Goal: Task Accomplishment & Management: Use online tool/utility

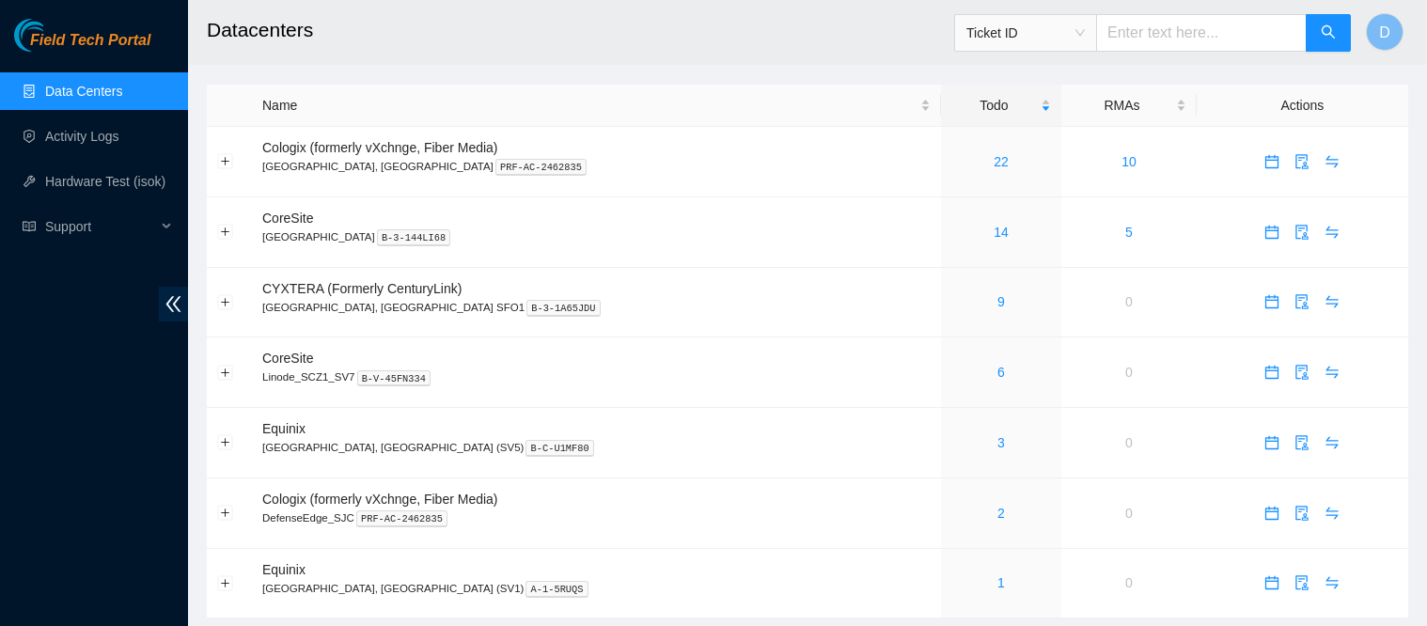
scroll to position [1, 0]
click at [994, 239] on link "14" at bounding box center [1001, 232] width 15 height 15
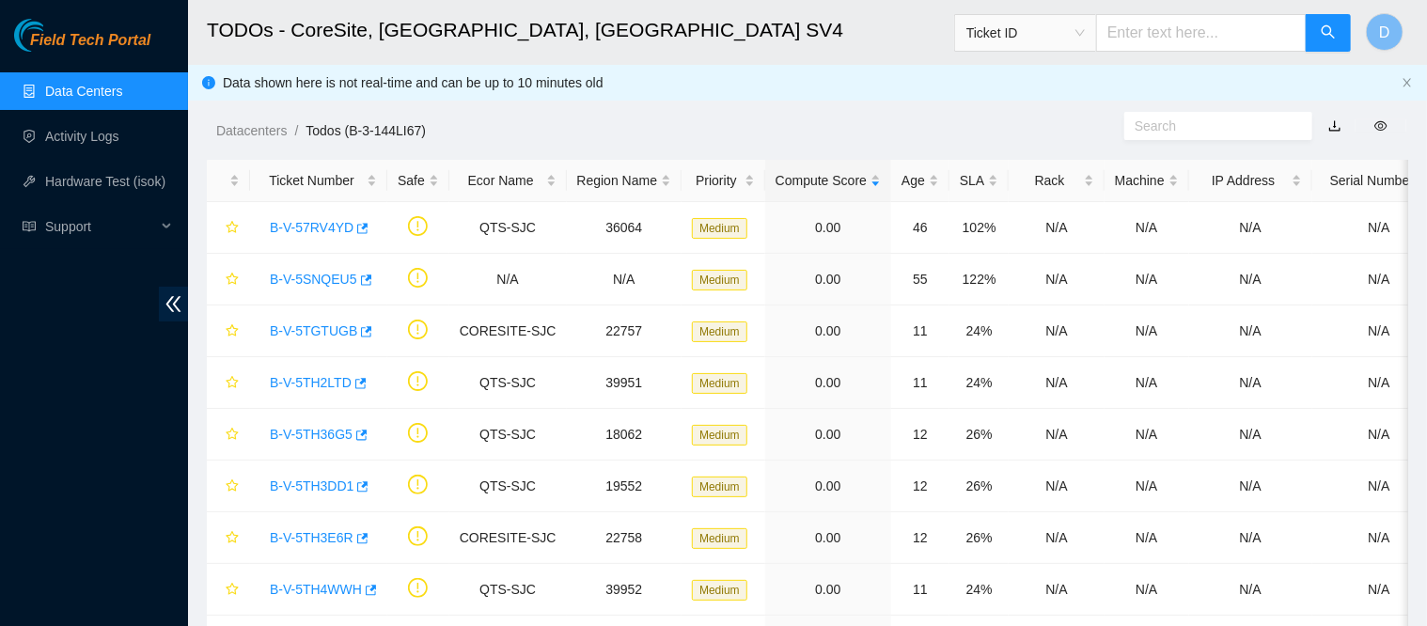
click at [1019, 183] on div "Rack" at bounding box center [1056, 180] width 74 height 21
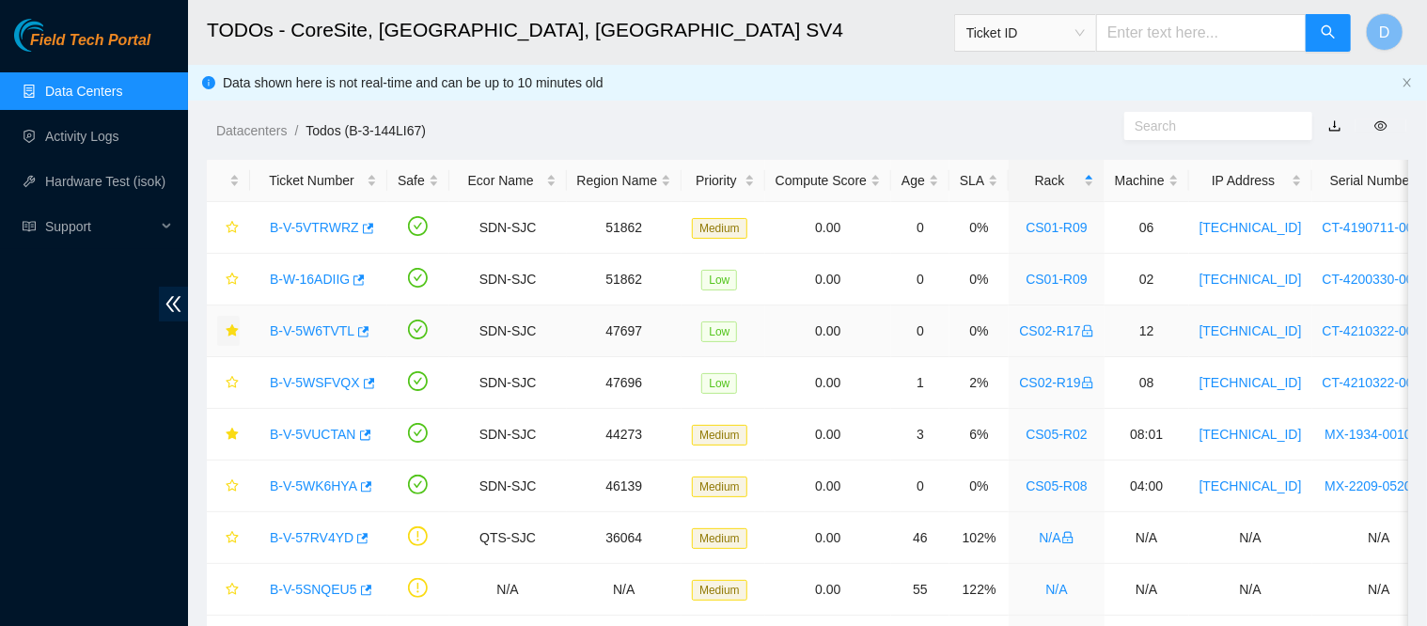
click at [229, 331] on icon "star" at bounding box center [232, 330] width 12 height 12
click at [287, 433] on link "B-V-5VUCTAN" at bounding box center [313, 434] width 87 height 15
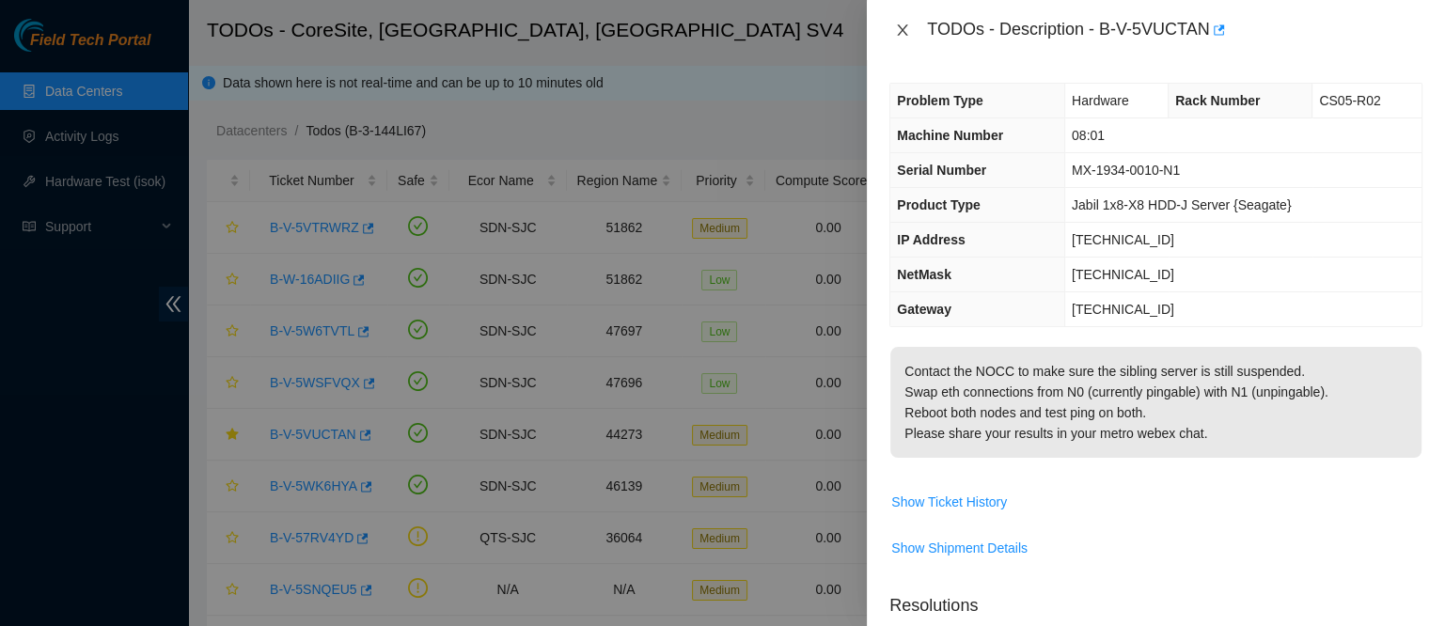
click at [895, 29] on icon "close" at bounding box center [902, 30] width 15 height 15
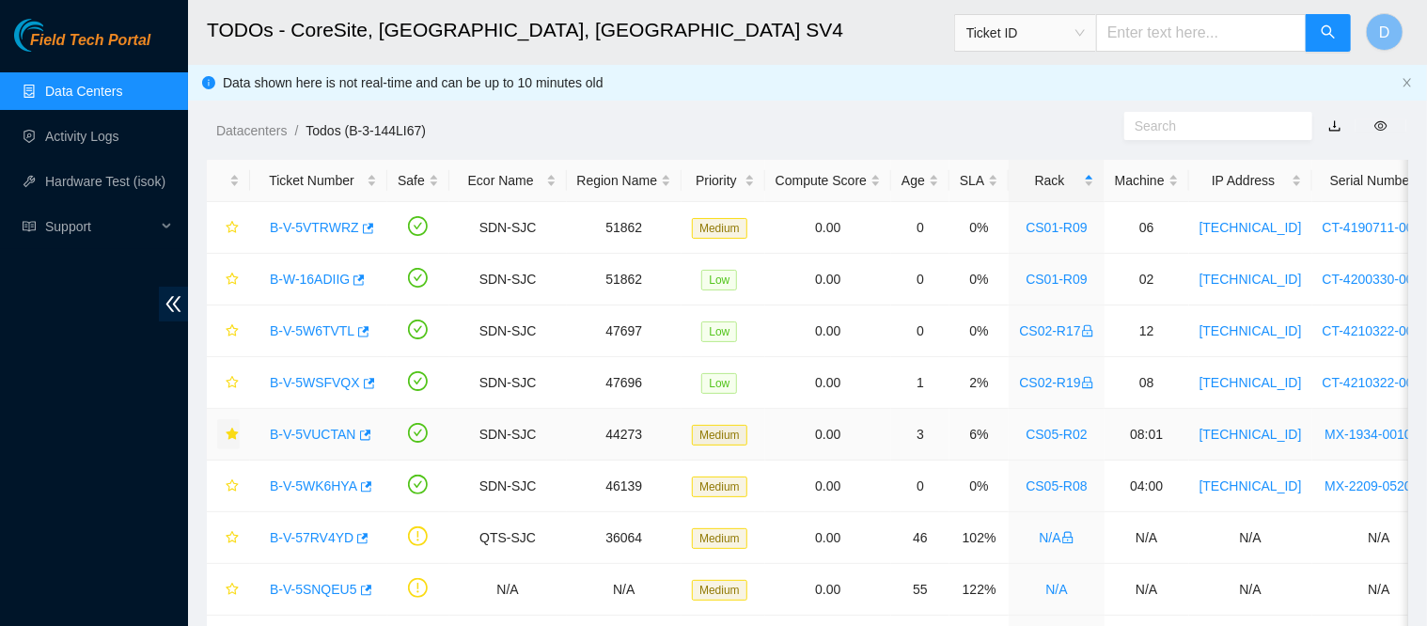
click at [231, 440] on span "star" at bounding box center [232, 435] width 13 height 15
click at [330, 483] on link "B-V-5WK6HYA" at bounding box center [313, 486] width 87 height 15
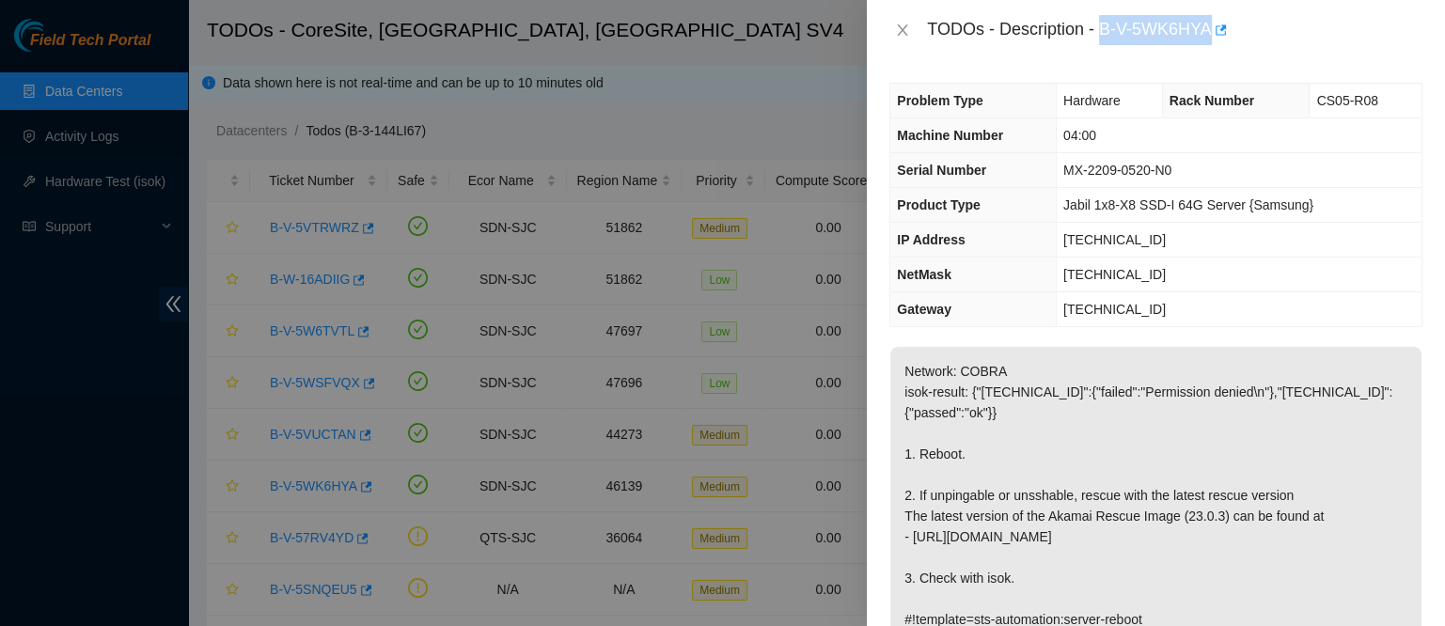
drag, startPoint x: 1159, startPoint y: 28, endPoint x: 1300, endPoint y: 60, distance: 144.6
click at [1300, 60] on div "TODOs - Description - B-V-5WK6HYA Problem Type Hardware Rack Number CS05-R08 Ma…" at bounding box center [1156, 313] width 578 height 626
click at [1305, 49] on div "TODOs - Description - B-V-5WK6HYA" at bounding box center [1156, 30] width 578 height 60
click at [1255, 35] on div "TODOs - Description - B-V-5WK6HYA" at bounding box center [1175, 30] width 496 height 30
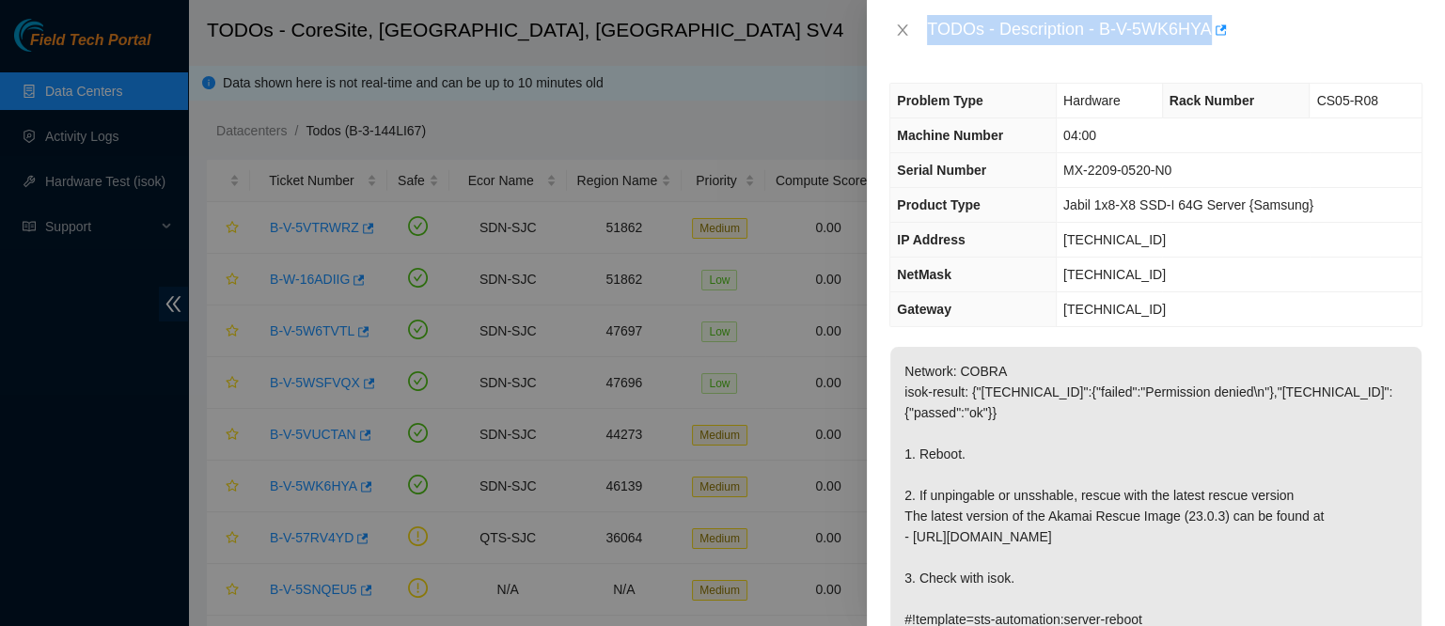
click at [1255, 35] on div "TODOs - Description - B-V-5WK6HYA" at bounding box center [1175, 30] width 496 height 30
click at [1147, 24] on div "TODOs - Description - B-V-5WK6HYA" at bounding box center [1175, 30] width 496 height 30
drag, startPoint x: 1153, startPoint y: 24, endPoint x: 1312, endPoint y: 29, distance: 159.0
click at [1312, 29] on div "TODOs - Description - B-V-5WK6HYA" at bounding box center [1175, 30] width 496 height 30
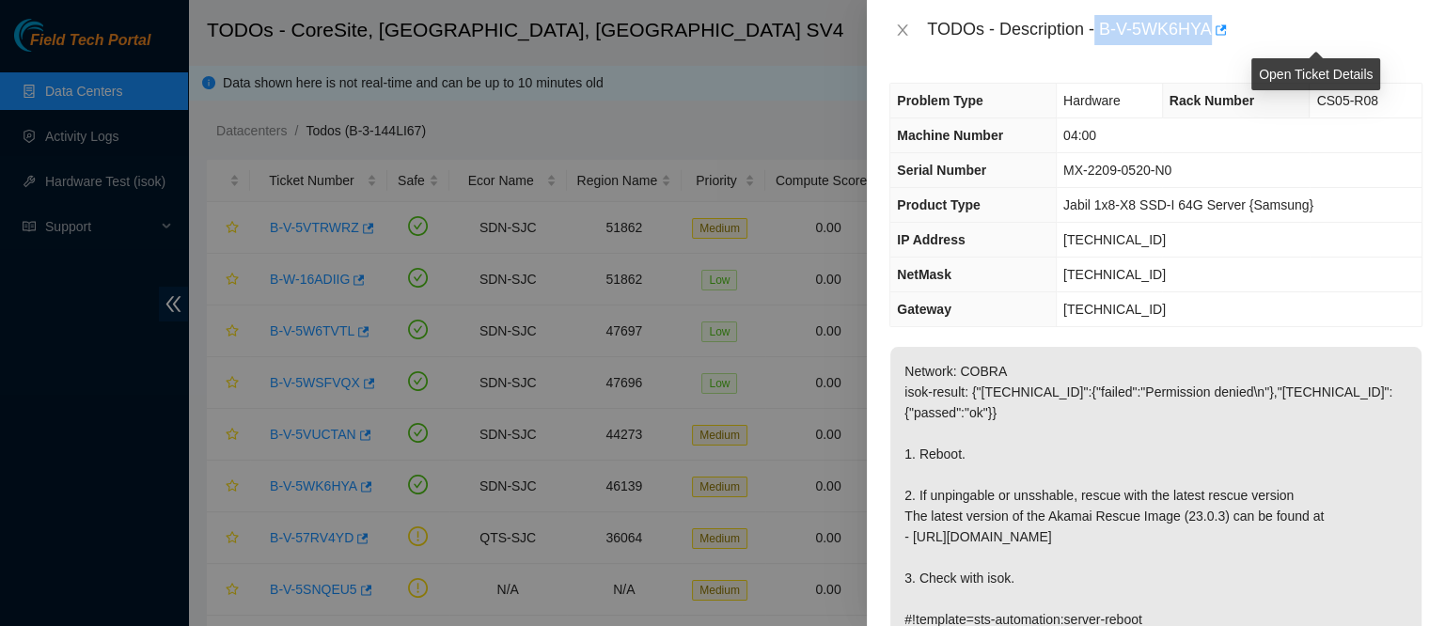
copy div "B-V-5WK6HYA"
